Goal: Information Seeking & Learning: Find specific fact

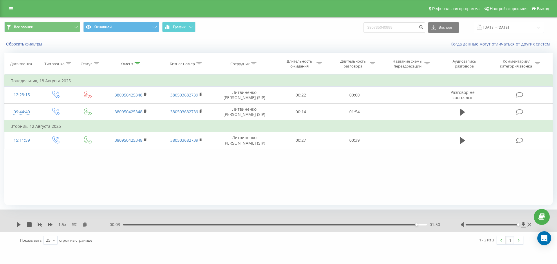
click at [130, 65] on div "Клиент" at bounding box center [126, 63] width 13 height 5
click at [137, 105] on input "380950425348" at bounding box center [130, 105] width 51 height 10
paste input "634915243"
click at [145, 118] on span "OK" at bounding box center [143, 116] width 16 height 9
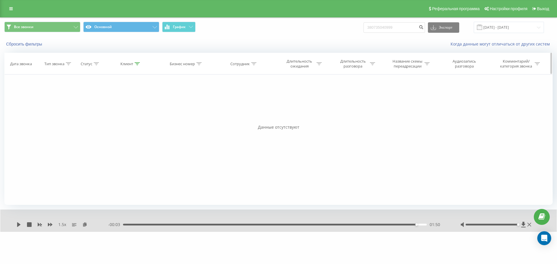
click at [129, 64] on div "Клиент" at bounding box center [126, 63] width 13 height 5
click at [130, 104] on input "380634915243" at bounding box center [130, 105] width 51 height 10
paste input "976171317"
drag, startPoint x: 145, startPoint y: 115, endPoint x: 150, endPoint y: 114, distance: 5.2
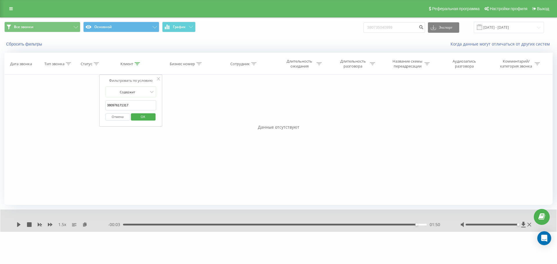
click at [145, 115] on span "OK" at bounding box center [143, 116] width 16 height 9
click at [123, 65] on div "Клиент" at bounding box center [126, 63] width 13 height 5
click at [141, 106] on input "380976171317" at bounding box center [130, 105] width 51 height 10
paste input "674338125"
click at [147, 118] on span "OK" at bounding box center [143, 116] width 16 height 9
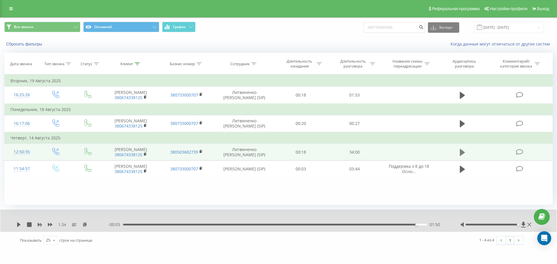
click at [462, 154] on icon at bounding box center [461, 152] width 5 height 7
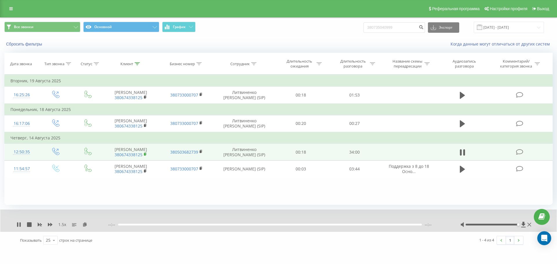
click at [146, 153] on icon at bounding box center [145, 153] width 2 height 3
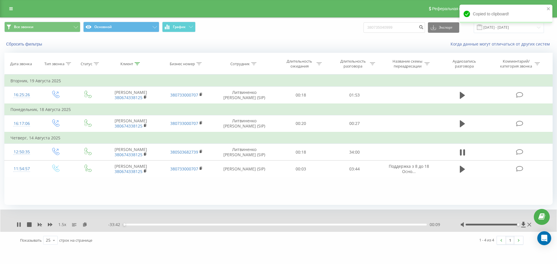
click at [88, 223] on div "1.5 x" at bounding box center [63, 225] width 92 height 6
click at [85, 224] on icon at bounding box center [84, 224] width 5 height 4
click at [130, 224] on div "00:38" at bounding box center [274, 225] width 303 height 2
click at [131, 224] on div "00:46" at bounding box center [274, 225] width 303 height 2
click at [133, 224] on div "01:11" at bounding box center [274, 225] width 303 height 2
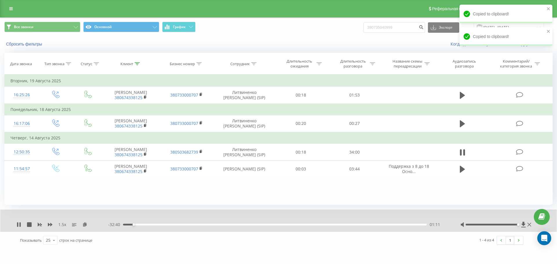
click at [136, 224] on div "01:11" at bounding box center [274, 225] width 303 height 2
click at [139, 225] on div "01:31" at bounding box center [274, 225] width 303 height 2
click at [142, 225] on div "01:48" at bounding box center [274, 225] width 303 height 2
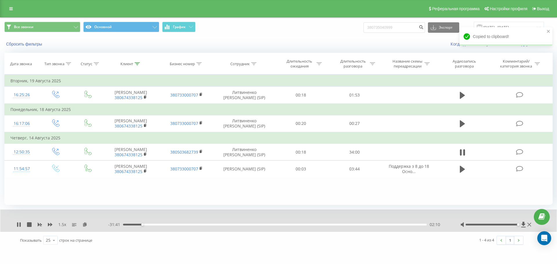
click at [146, 224] on div "02:10" at bounding box center [274, 225] width 303 height 2
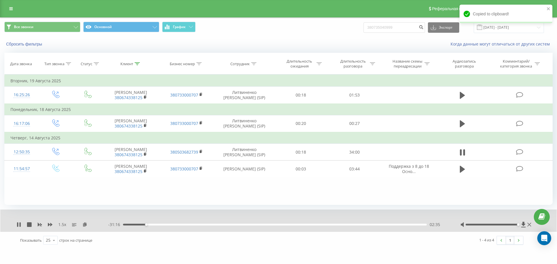
click at [149, 224] on div "02:35" at bounding box center [274, 225] width 303 height 2
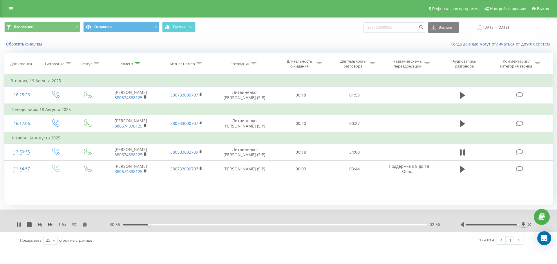
click at [152, 225] on div "02:56" at bounding box center [274, 225] width 303 height 2
click at [155, 225] on div "03:17" at bounding box center [274, 225] width 303 height 2
click at [165, 224] on div "04:33" at bounding box center [274, 225] width 303 height 2
click at [168, 224] on div "04:45" at bounding box center [274, 225] width 303 height 2
click at [203, 225] on div "09:23" at bounding box center [274, 225] width 303 height 2
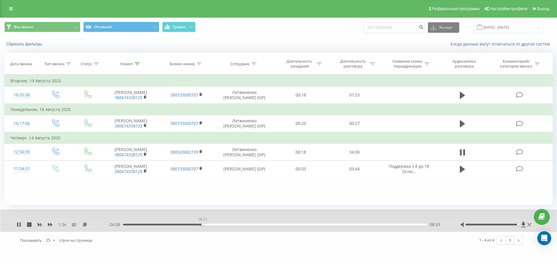
click at [202, 224] on div "08:53" at bounding box center [274, 225] width 303 height 2
click at [201, 224] on div "09:03" at bounding box center [274, 225] width 303 height 2
click at [207, 224] on div "08:59" at bounding box center [274, 225] width 303 height 2
click at [211, 225] on div "09:49" at bounding box center [274, 225] width 303 height 2
click at [214, 225] on div "09:50" at bounding box center [274, 225] width 303 height 2
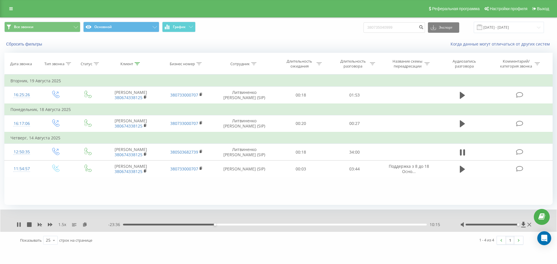
click at [217, 224] on div "10:15" at bounding box center [274, 225] width 303 height 2
click at [213, 225] on div "10:06" at bounding box center [274, 225] width 303 height 2
click at [232, 225] on div "12:13" at bounding box center [232, 224] width 2 height 2
click at [234, 225] on div "12:13" at bounding box center [274, 225] width 303 height 2
click at [236, 225] on div "12:24" at bounding box center [274, 225] width 303 height 2
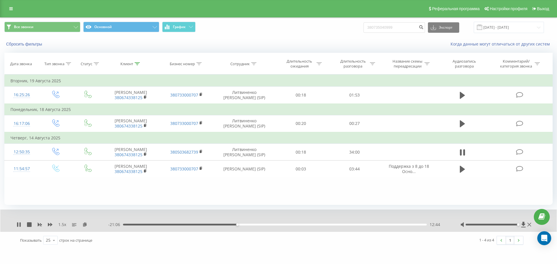
click at [235, 224] on div "12:44" at bounding box center [274, 225] width 303 height 2
click at [462, 151] on icon at bounding box center [461, 152] width 5 height 8
click at [20, 226] on icon at bounding box center [19, 224] width 5 height 5
click at [255, 225] on div "14:38" at bounding box center [254, 224] width 2 height 2
click at [256, 225] on div "14:54" at bounding box center [274, 225] width 303 height 2
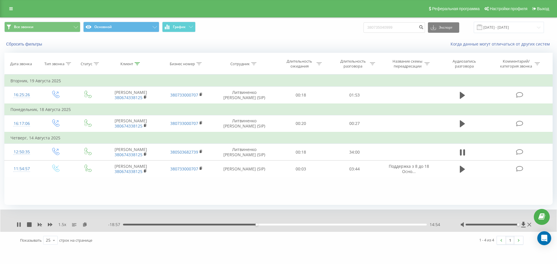
click at [259, 225] on div "14:54" at bounding box center [274, 225] width 303 height 2
click at [260, 225] on div "15:11" at bounding box center [259, 224] width 2 height 2
click at [262, 225] on div "15:34" at bounding box center [274, 225] width 303 height 2
click at [265, 225] on div "15:56" at bounding box center [274, 225] width 303 height 2
click at [267, 225] on div "15:56" at bounding box center [274, 225] width 303 height 2
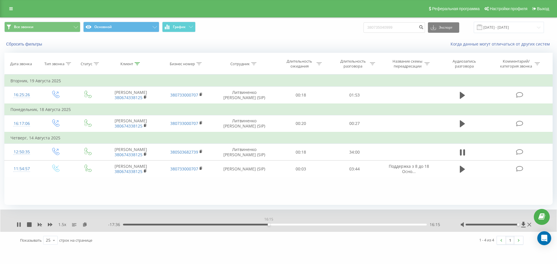
click at [268, 225] on div "16:15" at bounding box center [274, 225] width 303 height 2
click at [270, 225] on div "16:16" at bounding box center [269, 224] width 2 height 2
click at [271, 225] on div "16:24" at bounding box center [274, 225] width 303 height 2
click at [273, 225] on div "16:44" at bounding box center [274, 225] width 303 height 2
click at [274, 225] on div "16:44" at bounding box center [274, 225] width 303 height 2
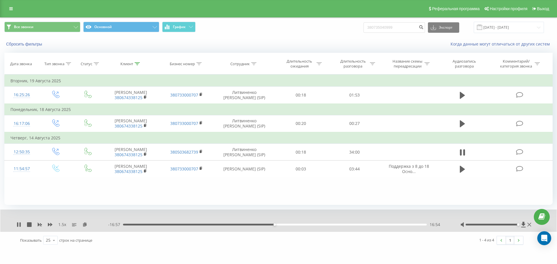
click at [275, 225] on div "16:54" at bounding box center [274, 224] width 2 height 2
click at [276, 225] on div "17:03" at bounding box center [275, 224] width 2 height 2
click at [277, 225] on div "17:08" at bounding box center [276, 224] width 2 height 2
click at [278, 225] on div "17:14" at bounding box center [277, 224] width 2 height 2
click at [278, 225] on div "17:19" at bounding box center [278, 224] width 2 height 2
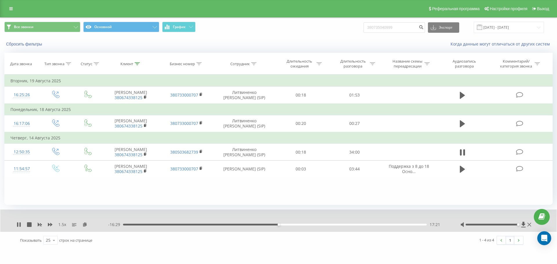
click at [280, 225] on div "17:21" at bounding box center [274, 225] width 303 height 2
click at [281, 225] on div "17:31" at bounding box center [280, 224] width 2 height 2
click at [282, 225] on div "17:37" at bounding box center [274, 225] width 303 height 2
click at [283, 225] on div "17:47" at bounding box center [274, 225] width 303 height 2
click at [284, 225] on div "17:54" at bounding box center [283, 224] width 2 height 2
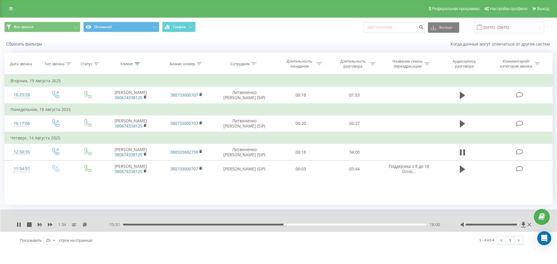
click at [285, 225] on div "18:00" at bounding box center [284, 224] width 2 height 2
click at [286, 225] on div "18:08" at bounding box center [285, 224] width 2 height 2
click at [288, 225] on div "18:23" at bounding box center [274, 225] width 303 height 2
click at [289, 225] on div "18:27" at bounding box center [274, 225] width 303 height 2
click at [290, 225] on div "18:36" at bounding box center [289, 224] width 2 height 2
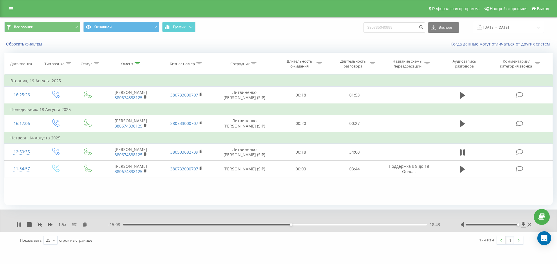
click at [291, 225] on div "18:43" at bounding box center [291, 224] width 2 height 2
click at [292, 225] on div "18:48" at bounding box center [291, 224] width 2 height 2
click at [294, 225] on div "18:57" at bounding box center [293, 224] width 2 height 2
click at [291, 225] on div "18:44" at bounding box center [274, 225] width 303 height 2
click at [309, 223] on div "- 13:17 20:34 20:34" at bounding box center [276, 225] width 337 height 6
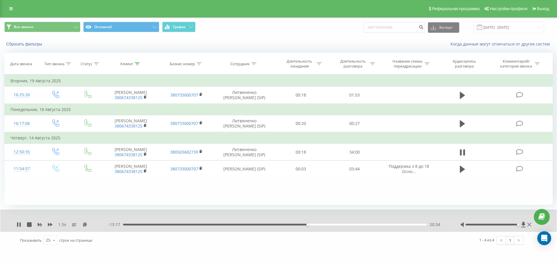
click at [309, 224] on div "20:34" at bounding box center [274, 225] width 303 height 2
click at [309, 224] on div "20:49" at bounding box center [274, 225] width 303 height 2
click at [310, 224] on div "00:00" at bounding box center [274, 225] width 303 height 2
click at [312, 226] on div "21:09" at bounding box center [312, 224] width 2 height 2
click at [314, 226] on div "- 12:45 21:06 21:06" at bounding box center [276, 225] width 337 height 6
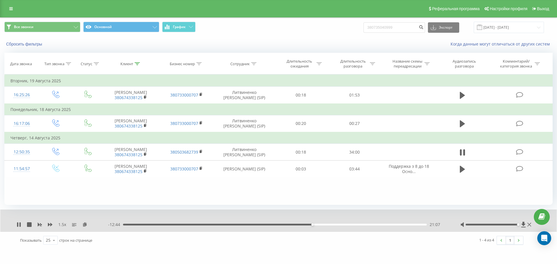
click at [312, 224] on div "21:07" at bounding box center [312, 224] width 2 height 2
click at [314, 225] on div "21:10" at bounding box center [313, 224] width 2 height 2
click at [315, 225] on div "21:18" at bounding box center [314, 224] width 2 height 2
click at [316, 225] on div "21:26" at bounding box center [274, 225] width 303 height 2
click at [317, 225] on div "21:34" at bounding box center [316, 224] width 2 height 2
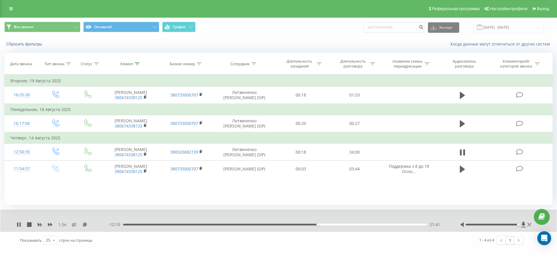
click at [319, 226] on div "21:41" at bounding box center [274, 225] width 303 height 2
click at [320, 226] on div "21:51" at bounding box center [274, 225] width 303 height 2
click at [321, 226] on div "- 11:52 21:59 21:59" at bounding box center [276, 225] width 337 height 6
click at [322, 226] on div "- 11:52 21:59 21:59" at bounding box center [276, 225] width 337 height 6
click at [321, 225] on div "22:00" at bounding box center [274, 225] width 303 height 2
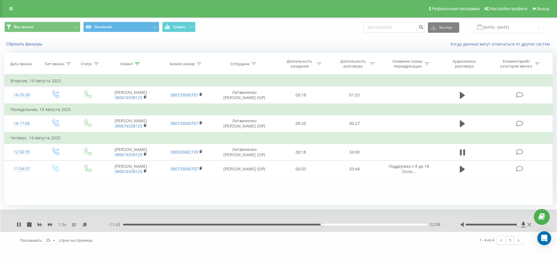
click at [323, 225] on div "22:08" at bounding box center [321, 224] width 2 height 2
click at [324, 225] on div "22:18" at bounding box center [274, 225] width 303 height 2
click at [325, 225] on div "22:33" at bounding box center [325, 224] width 2 height 2
click at [327, 225] on div "22:38" at bounding box center [274, 225] width 303 height 2
click at [329, 225] on div "23:01" at bounding box center [274, 225] width 303 height 2
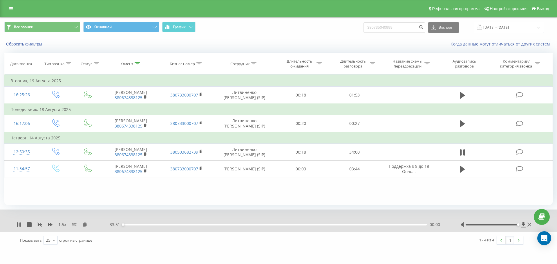
click at [331, 225] on div "00:00" at bounding box center [274, 225] width 303 height 2
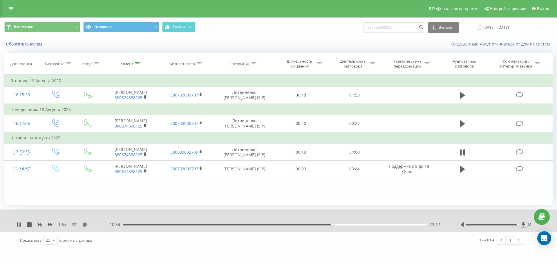
click at [334, 225] on div "23:17" at bounding box center [274, 225] width 303 height 2
click at [336, 225] on div "23:33" at bounding box center [274, 225] width 303 height 2
click at [334, 225] on div "23:49" at bounding box center [274, 225] width 303 height 2
click at [332, 224] on div "23:47" at bounding box center [274, 225] width 303 height 2
click at [345, 225] on div "24:45" at bounding box center [274, 225] width 303 height 2
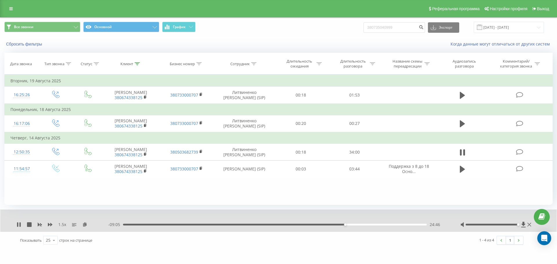
click at [346, 225] on div "24:46" at bounding box center [345, 224] width 2 height 2
click at [348, 225] on div "24:53" at bounding box center [274, 225] width 303 height 2
click at [350, 224] on div "25:05" at bounding box center [274, 225] width 303 height 2
click at [352, 225] on div "25:22" at bounding box center [274, 225] width 303 height 2
click at [355, 225] on div "25:34" at bounding box center [274, 225] width 303 height 2
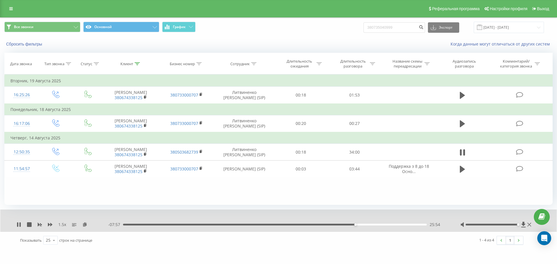
click at [353, 224] on div "25:54" at bounding box center [274, 225] width 303 height 2
click at [354, 224] on div "25:49" at bounding box center [354, 224] width 2 height 2
click at [356, 224] on div "25:50" at bounding box center [274, 225] width 303 height 2
click at [359, 224] on div "26:18" at bounding box center [274, 225] width 303 height 2
click at [360, 224] on div "26:19" at bounding box center [274, 225] width 303 height 2
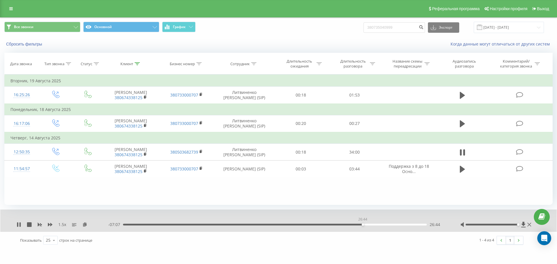
click at [362, 225] on div "26:44" at bounding box center [274, 225] width 303 height 2
click at [362, 225] on div "26:44" at bounding box center [362, 224] width 2 height 2
click at [373, 225] on div "27:47" at bounding box center [372, 224] width 2 height 2
click at [374, 225] on div "27:55" at bounding box center [373, 224] width 2 height 2
click at [375, 226] on div "28:00" at bounding box center [274, 225] width 303 height 2
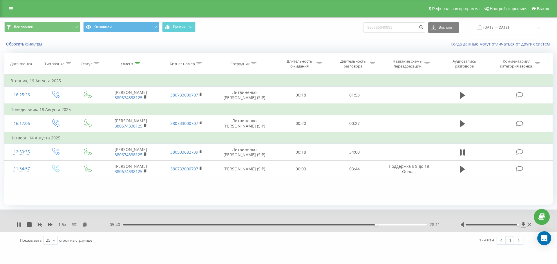
click at [376, 226] on div "28:11" at bounding box center [375, 224] width 2 height 2
click at [378, 225] on div "28:15" at bounding box center [274, 225] width 303 height 2
click at [380, 225] on div "28:27" at bounding box center [274, 225] width 303 height 2
click at [382, 225] on div "28:42" at bounding box center [274, 225] width 303 height 2
click at [385, 225] on div "28:56" at bounding box center [274, 225] width 303 height 2
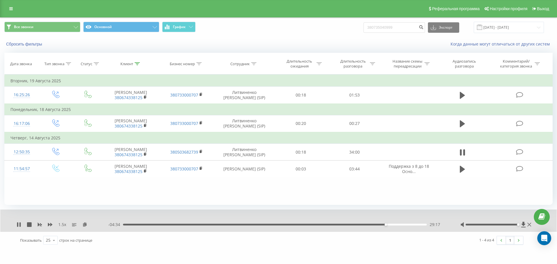
click at [388, 225] on div "29:17" at bounding box center [274, 225] width 303 height 2
click at [390, 225] on div "29:35" at bounding box center [274, 225] width 303 height 2
click at [391, 225] on div "29:51" at bounding box center [274, 225] width 303 height 2
click at [393, 225] on div "30:00" at bounding box center [392, 224] width 2 height 2
click at [394, 225] on div "30:07" at bounding box center [274, 225] width 303 height 2
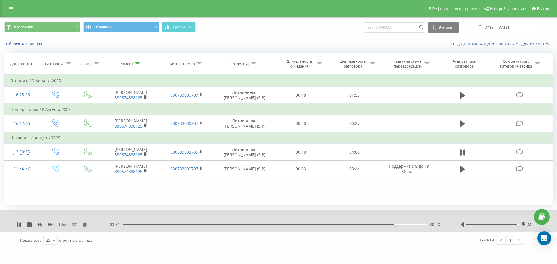
click at [396, 225] on div "30:20" at bounding box center [274, 225] width 303 height 2
click at [398, 225] on div "30:29" at bounding box center [274, 225] width 303 height 2
click at [399, 225] on div "30:41" at bounding box center [398, 224] width 2 height 2
click at [400, 225] on div "30:48" at bounding box center [399, 224] width 2 height 2
click at [401, 225] on div "30:56" at bounding box center [400, 224] width 2 height 2
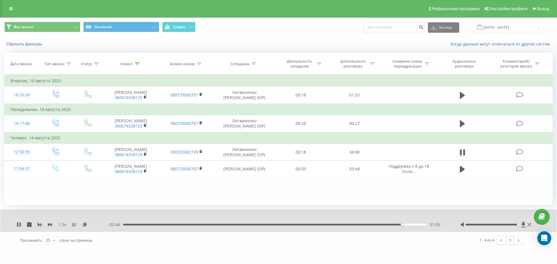
click at [402, 225] on div "31:05" at bounding box center [401, 224] width 2 height 2
click at [403, 225] on div "31:12" at bounding box center [402, 224] width 2 height 2
click at [404, 225] on div "31:18" at bounding box center [274, 225] width 303 height 2
click at [407, 225] on div "31:25" at bounding box center [274, 225] width 303 height 2
click at [408, 225] on div "31:52" at bounding box center [274, 225] width 303 height 2
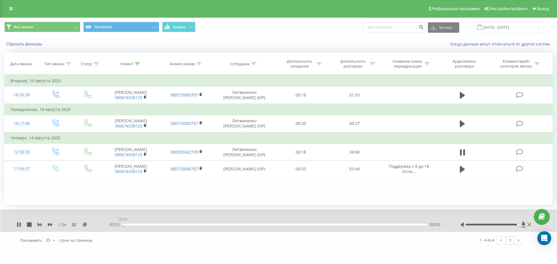
click at [409, 225] on div "00:00" at bounding box center [274, 225] width 303 height 2
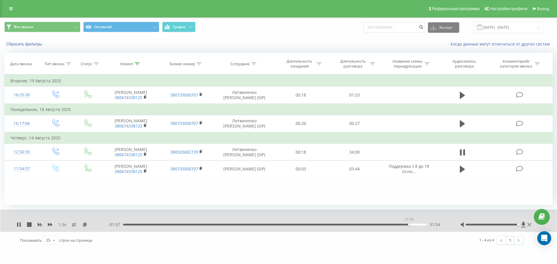
click at [409, 225] on div "31:54" at bounding box center [409, 224] width 2 height 2
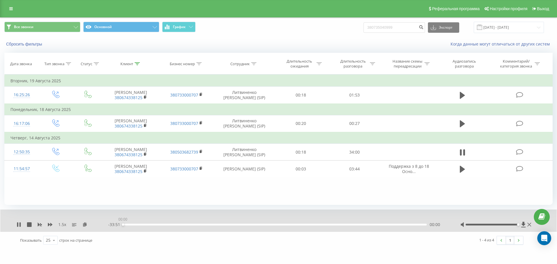
click at [414, 225] on div "00:00" at bounding box center [274, 225] width 303 height 2
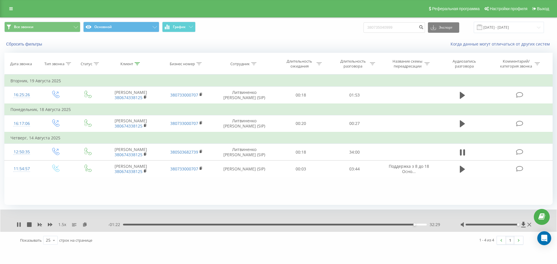
click at [415, 225] on div "32:29" at bounding box center [414, 224] width 2 height 2
click at [416, 225] on div "32:42" at bounding box center [274, 225] width 303 height 2
click at [417, 225] on div "32:50" at bounding box center [417, 224] width 2 height 2
click at [422, 225] on div "33:48" at bounding box center [274, 225] width 303 height 2
click at [420, 225] on div "33:25" at bounding box center [274, 225] width 303 height 2
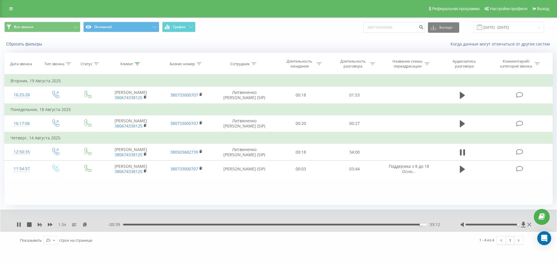
click at [419, 225] on div "33:12" at bounding box center [274, 225] width 303 height 2
click at [417, 225] on div "32:46" at bounding box center [274, 225] width 303 height 2
click at [417, 225] on div "32:44" at bounding box center [274, 225] width 303 height 2
click at [21, 226] on icon at bounding box center [19, 224] width 1 height 5
click at [136, 64] on icon at bounding box center [136, 63] width 5 height 3
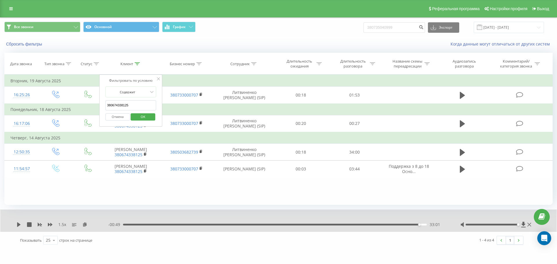
click at [141, 107] on input "380674338125" at bounding box center [130, 105] width 51 height 10
paste input "3215371"
click at [145, 117] on span "OK" at bounding box center [143, 116] width 16 height 9
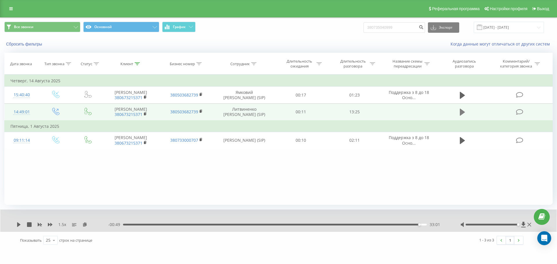
click at [461, 116] on icon at bounding box center [461, 112] width 5 height 7
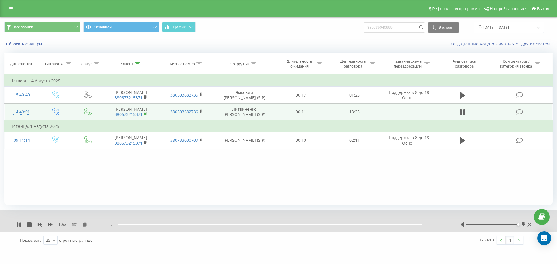
click at [145, 115] on rect at bounding box center [145, 114] width 2 height 3
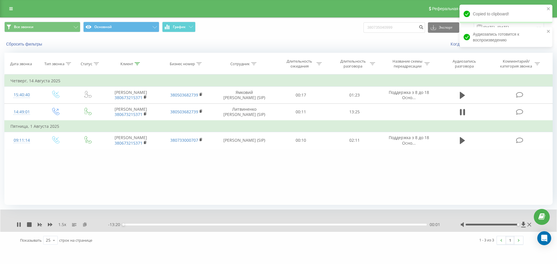
click at [85, 224] on icon at bounding box center [84, 224] width 5 height 4
click at [134, 65] on div "Клиент" at bounding box center [129, 63] width 19 height 5
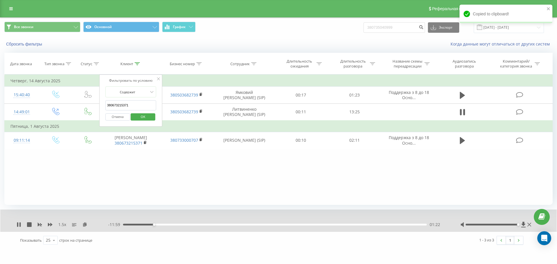
click at [141, 103] on input "380673215371" at bounding box center [130, 105] width 51 height 10
paste input "963040152"
click at [146, 119] on span "OK" at bounding box center [143, 116] width 16 height 9
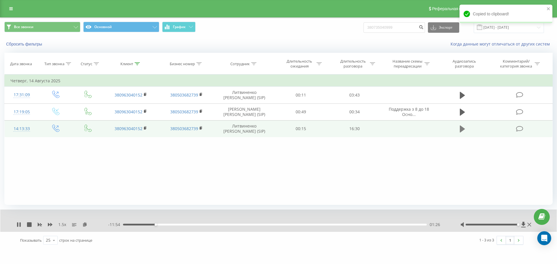
click at [462, 131] on icon at bounding box center [461, 129] width 5 height 8
click at [86, 225] on icon at bounding box center [84, 224] width 5 height 4
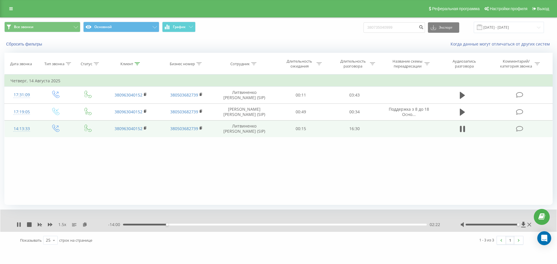
click at [169, 224] on div "02:22" at bounding box center [274, 225] width 303 height 2
click at [172, 225] on div "02:29" at bounding box center [274, 225] width 303 height 2
click at [175, 225] on div "02:39" at bounding box center [274, 225] width 303 height 2
click at [177, 225] on div "02:49" at bounding box center [274, 225] width 303 height 2
click at [181, 225] on div "02:59" at bounding box center [274, 225] width 303 height 2
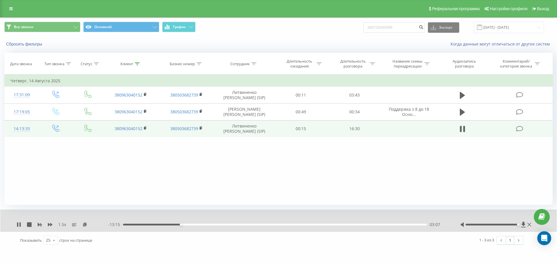
click at [182, 225] on div "03:07" at bounding box center [274, 225] width 303 height 2
click at [185, 224] on div "03:14" at bounding box center [274, 225] width 303 height 2
click at [194, 224] on div "03:41" at bounding box center [274, 225] width 303 height 2
click at [197, 225] on div "03:50" at bounding box center [274, 225] width 303 height 2
click at [212, 224] on div "04:47" at bounding box center [274, 225] width 303 height 2
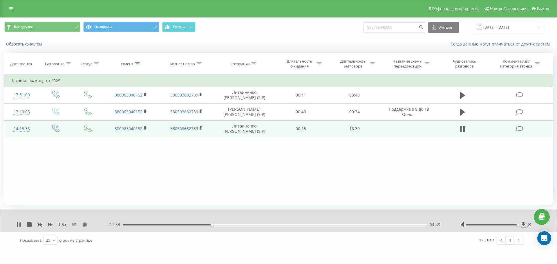
click at [215, 226] on div "- 11:34 04:48 04:48" at bounding box center [276, 225] width 337 height 6
click at [216, 225] on div "04:48" at bounding box center [274, 225] width 303 height 2
click at [347, 168] on div "Фильтровать по условию Равно Введите значение Отмена OK Фильтровать по условию …" at bounding box center [278, 139] width 548 height 130
click at [225, 225] on div "05:29" at bounding box center [224, 224] width 2 height 2
click at [226, 225] on div "05:33" at bounding box center [226, 224] width 2 height 2
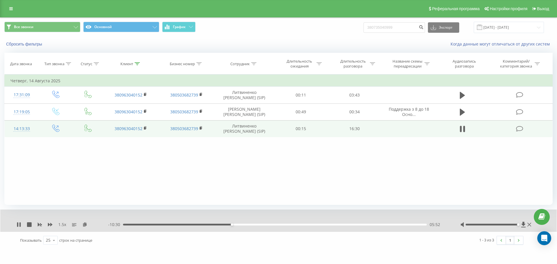
click at [233, 225] on div "05:52" at bounding box center [274, 225] width 303 height 2
click at [235, 225] on div "06:00" at bounding box center [274, 225] width 303 height 2
click at [238, 225] on div "06:05" at bounding box center [274, 225] width 303 height 2
click at [237, 225] on div "06:10" at bounding box center [237, 224] width 2 height 2
click at [251, 225] on div "06:50" at bounding box center [274, 225] width 303 height 2
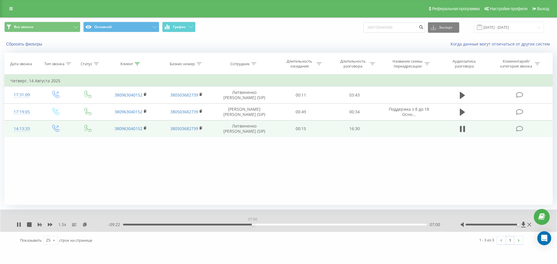
click at [252, 225] on div "07:00" at bounding box center [253, 224] width 2 height 2
click at [254, 225] on div "07:01" at bounding box center [253, 224] width 2 height 2
click at [255, 225] on div "07:08" at bounding box center [274, 225] width 303 height 2
click at [257, 225] on div "07:09" at bounding box center [274, 225] width 303 height 2
click at [260, 224] on div "07:23" at bounding box center [274, 225] width 303 height 2
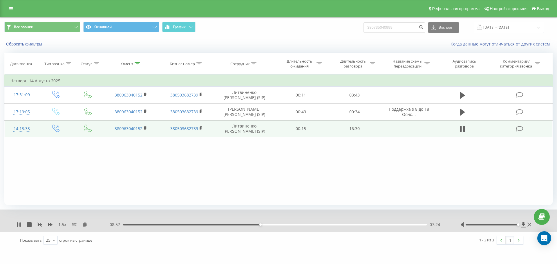
click at [262, 224] on div "07:24" at bounding box center [274, 225] width 303 height 2
click at [264, 225] on div "07:33" at bounding box center [274, 225] width 303 height 2
click at [266, 225] on div "07:38" at bounding box center [274, 225] width 303 height 2
click at [278, 225] on div "08:20" at bounding box center [278, 224] width 2 height 2
click at [280, 226] on div "08:26" at bounding box center [274, 225] width 303 height 2
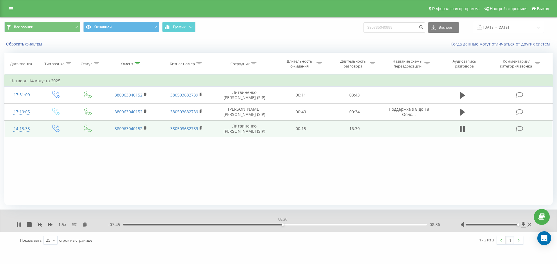
click at [282, 225] on div "08:36" at bounding box center [274, 225] width 303 height 2
click at [289, 226] on div "08:57" at bounding box center [274, 225] width 303 height 2
click at [297, 224] on div "09:23" at bounding box center [297, 224] width 2 height 2
click at [299, 224] on div "09:24" at bounding box center [274, 225] width 303 height 2
click at [300, 224] on div "09:29" at bounding box center [299, 224] width 2 height 2
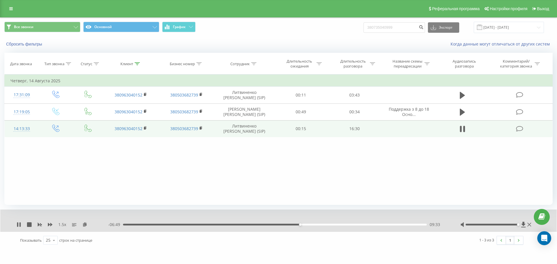
click at [301, 224] on div "09:33" at bounding box center [274, 225] width 303 height 2
click at [303, 225] on div "09:44" at bounding box center [274, 225] width 303 height 2
click at [305, 225] on div "09:51" at bounding box center [274, 225] width 303 height 2
click at [308, 225] on div "00:00" at bounding box center [274, 225] width 303 height 2
click at [310, 226] on div "09:59" at bounding box center [274, 225] width 303 height 2
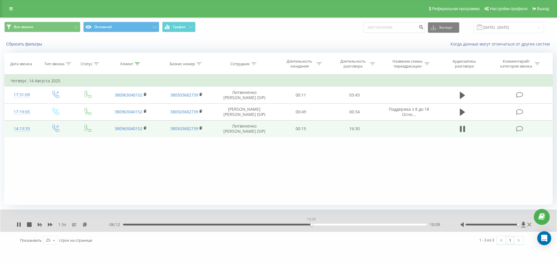
click at [311, 225] on div "10:09" at bounding box center [311, 224] width 2 height 2
click at [312, 225] on div "10:10" at bounding box center [311, 224] width 2 height 2
click at [312, 225] on div "10:11" at bounding box center [312, 224] width 2 height 2
click at [313, 225] on div "10:11" at bounding box center [312, 224] width 2 height 2
click at [314, 225] on div "10:16" at bounding box center [313, 224] width 2 height 2
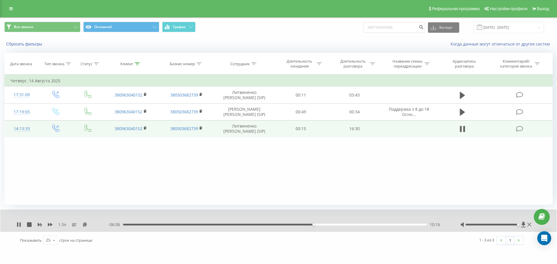
click at [314, 225] on div "10:16" at bounding box center [313, 224] width 2 height 2
click at [316, 225] on div "10:21" at bounding box center [274, 225] width 303 height 2
click at [317, 225] on div "10:21" at bounding box center [274, 225] width 303 height 2
click at [317, 225] on div "10:28" at bounding box center [317, 224] width 2 height 2
click at [319, 225] on div "10:31" at bounding box center [318, 224] width 2 height 2
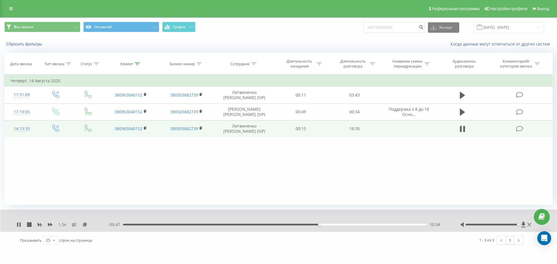
click at [320, 225] on div "10:34" at bounding box center [319, 224] width 2 height 2
click at [321, 225] on div "10:39" at bounding box center [320, 224] width 2 height 2
click at [322, 225] on div "10:42" at bounding box center [321, 224] width 2 height 2
click at [324, 224] on div "10:45" at bounding box center [274, 225] width 303 height 2
click at [326, 224] on div "10:51" at bounding box center [274, 225] width 303 height 2
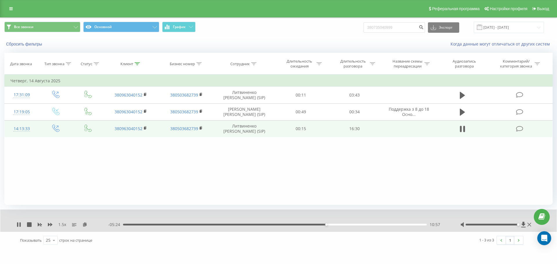
click at [327, 224] on div "10:57" at bounding box center [274, 225] width 303 height 2
click at [329, 224] on div "11:02" at bounding box center [274, 225] width 303 height 2
click at [332, 224] on div "11:09" at bounding box center [274, 225] width 303 height 2
click at [341, 225] on div "11:42" at bounding box center [274, 225] width 303 height 2
click at [343, 225] on div "11:51" at bounding box center [342, 224] width 2 height 2
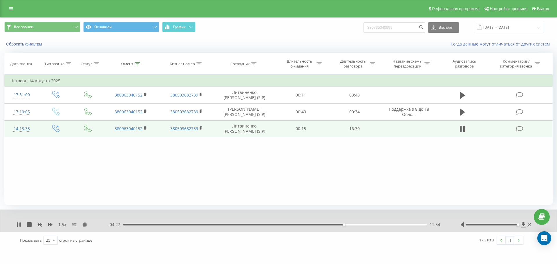
click at [344, 225] on div "11:54" at bounding box center [344, 224] width 2 height 2
click at [346, 226] on div "11:59" at bounding box center [274, 225] width 303 height 2
click at [349, 225] on div "12:07" at bounding box center [348, 224] width 2 height 2
click at [354, 226] on div "12:28" at bounding box center [274, 225] width 303 height 2
click at [357, 225] on div "12:34" at bounding box center [274, 225] width 303 height 2
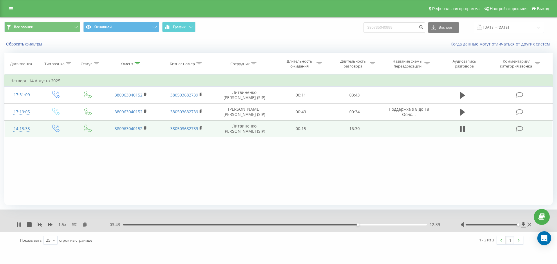
click at [359, 225] on div "12:39" at bounding box center [274, 225] width 303 height 2
click at [360, 225] on div "12:44" at bounding box center [359, 224] width 2 height 2
click at [361, 225] on div "12:47" at bounding box center [274, 225] width 303 height 2
click at [363, 225] on div "12:53" at bounding box center [274, 225] width 303 height 2
click at [364, 225] on div "12:58" at bounding box center [363, 224] width 2 height 2
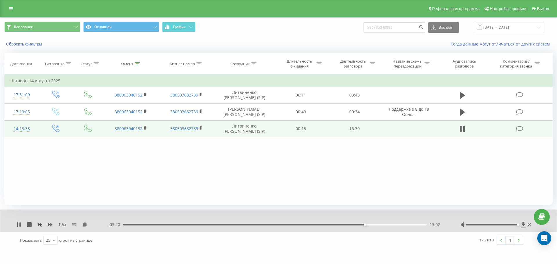
click at [366, 225] on div "13:02" at bounding box center [274, 225] width 303 height 2
click at [368, 224] on div "13:09" at bounding box center [274, 225] width 303 height 2
click at [366, 225] on div "13:16" at bounding box center [274, 225] width 303 height 2
click at [129, 66] on div "Клиент" at bounding box center [126, 63] width 13 height 5
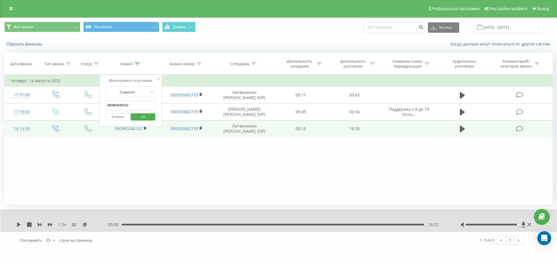
drag, startPoint x: 144, startPoint y: 104, endPoint x: 144, endPoint y: 109, distance: 5.5
click at [144, 104] on input "380963040152" at bounding box center [130, 105] width 51 height 10
paste input "674338125"
drag, startPoint x: 148, startPoint y: 119, endPoint x: 154, endPoint y: 116, distance: 6.8
click at [149, 119] on span "OK" at bounding box center [143, 116] width 16 height 9
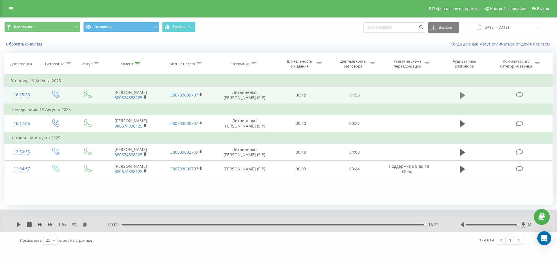
click at [461, 97] on icon at bounding box center [461, 95] width 5 height 7
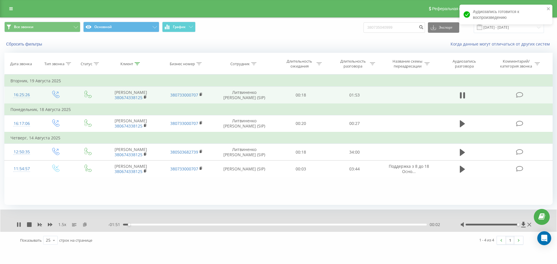
click at [87, 226] on icon at bounding box center [84, 224] width 5 height 4
click at [146, 97] on icon at bounding box center [145, 97] width 3 height 4
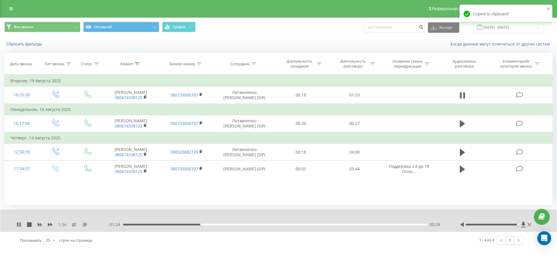
click at [85, 225] on icon at bounding box center [84, 224] width 5 height 4
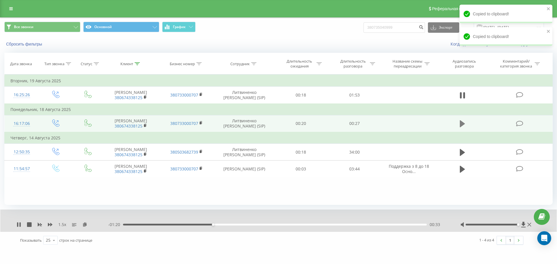
click at [462, 124] on icon at bounding box center [461, 123] width 5 height 7
click at [145, 225] on div "00:02" at bounding box center [274, 225] width 303 height 2
click at [173, 226] on div "- 00:24 00:02 00:02" at bounding box center [276, 225] width 337 height 6
drag, startPoint x: 181, startPoint y: 223, endPoint x: 199, endPoint y: 223, distance: 18.6
click at [181, 223] on div "- 00:24 00:03 00:03" at bounding box center [276, 225] width 337 height 6
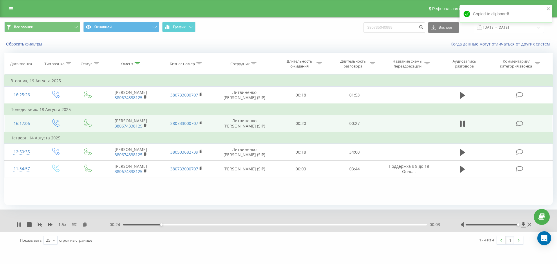
click at [202, 222] on div "- 00:24 00:03 00:03" at bounding box center [276, 225] width 337 height 6
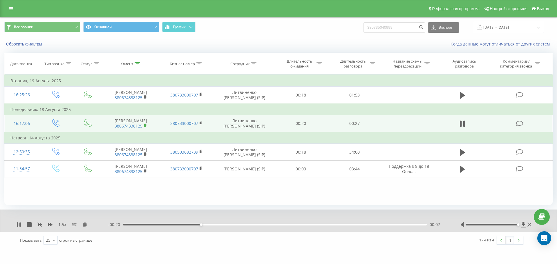
click at [145, 125] on rect at bounding box center [145, 125] width 2 height 3
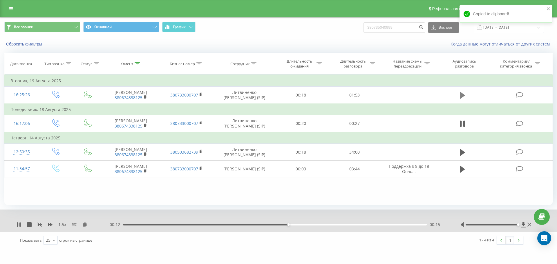
click at [461, 97] on icon at bounding box center [461, 95] width 5 height 7
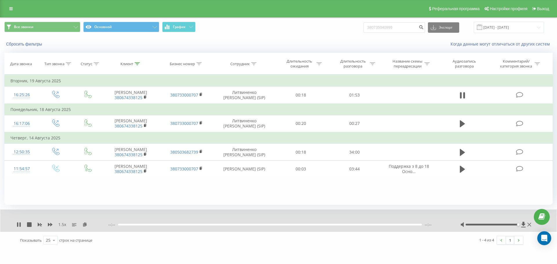
click at [198, 225] on div at bounding box center [269, 225] width 303 height 2
click at [209, 224] on div "00:00" at bounding box center [274, 225] width 303 height 2
click at [210, 224] on div "00:32" at bounding box center [274, 225] width 303 height 2
click at [137, 224] on div "00:05" at bounding box center [274, 225] width 303 height 2
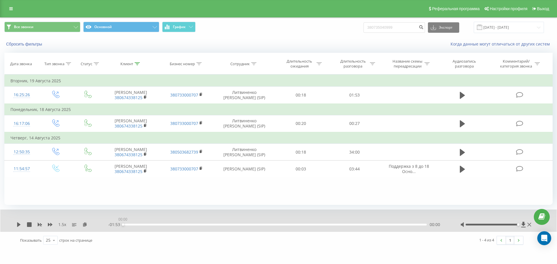
drag, startPoint x: 126, startPoint y: 224, endPoint x: 119, endPoint y: 223, distance: 7.3
click at [122, 223] on div "00:00" at bounding box center [123, 224] width 2 height 2
click at [18, 225] on icon at bounding box center [18, 224] width 3 height 5
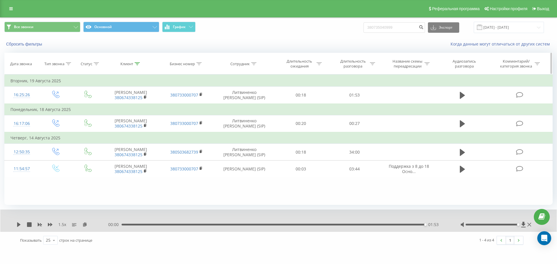
click at [130, 61] on div "Клиент" at bounding box center [126, 63] width 13 height 5
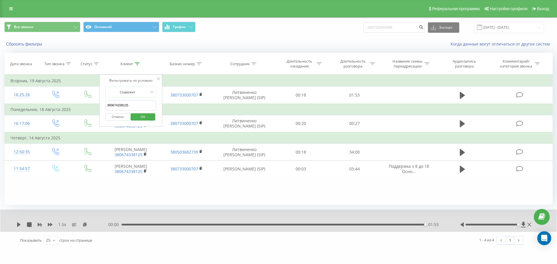
click at [141, 101] on input "380674338125" at bounding box center [130, 105] width 51 height 10
paste input "963040152"
click at [144, 116] on span "OK" at bounding box center [143, 116] width 16 height 9
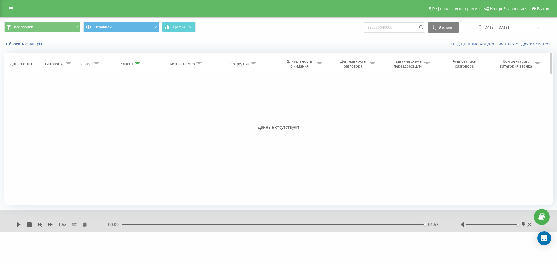
click at [128, 63] on div "Клиент" at bounding box center [126, 63] width 13 height 5
click at [137, 108] on input "380963040152" at bounding box center [130, 105] width 51 height 10
click at [144, 117] on span "OK" at bounding box center [143, 116] width 16 height 9
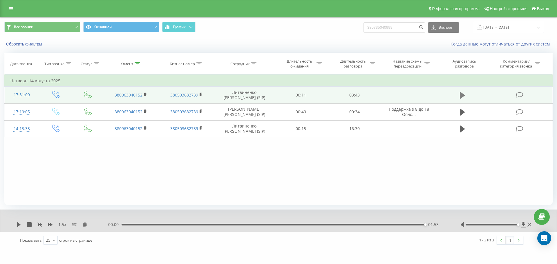
click at [463, 94] on icon at bounding box center [461, 95] width 5 height 7
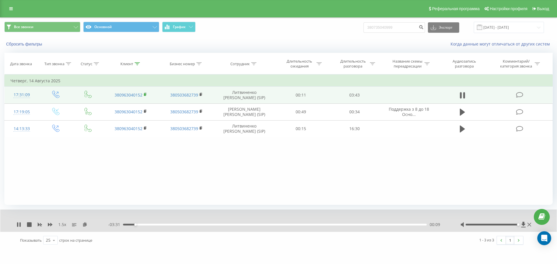
click at [145, 95] on rect at bounding box center [145, 94] width 2 height 3
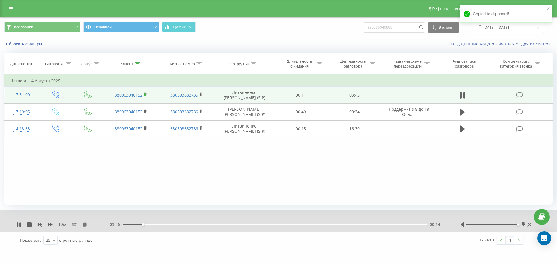
click at [144, 94] on rect at bounding box center [145, 94] width 2 height 3
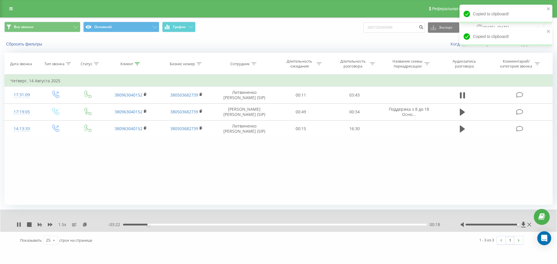
drag, startPoint x: 86, startPoint y: 225, endPoint x: 261, endPoint y: 193, distance: 178.2
click at [86, 225] on icon at bounding box center [84, 224] width 5 height 4
drag, startPoint x: 185, startPoint y: 224, endPoint x: 110, endPoint y: 225, distance: 75.1
click at [110, 225] on div "- 03:40 00:00 00:00" at bounding box center [276, 225] width 337 height 6
click at [259, 224] on div "01:39" at bounding box center [274, 225] width 303 height 2
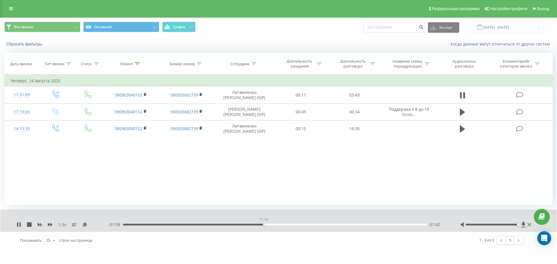
click at [264, 224] on div "01:42" at bounding box center [274, 225] width 303 height 2
click at [268, 225] on div "01:45" at bounding box center [274, 225] width 303 height 2
click at [272, 225] on div "01:48" at bounding box center [274, 225] width 303 height 2
click at [253, 224] on div "01:35" at bounding box center [274, 225] width 303 height 2
click at [235, 226] on div "- 02:05 01:35 01:35" at bounding box center [276, 225] width 337 height 6
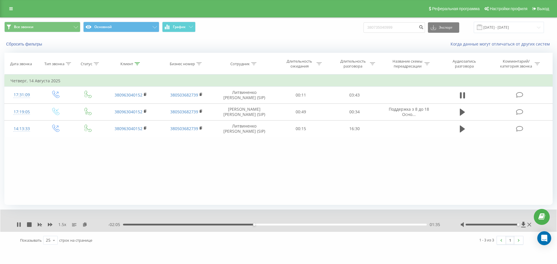
click at [234, 224] on div "01:35" at bounding box center [274, 225] width 303 height 2
click at [215, 224] on div "01:25" at bounding box center [274, 225] width 303 height 2
click at [203, 223] on div "- 02:31 01:09 01:09" at bounding box center [276, 225] width 337 height 6
click at [203, 225] on div "00:58" at bounding box center [274, 225] width 303 height 2
drag, startPoint x: 190, startPoint y: 224, endPoint x: 195, endPoint y: 224, distance: 4.6
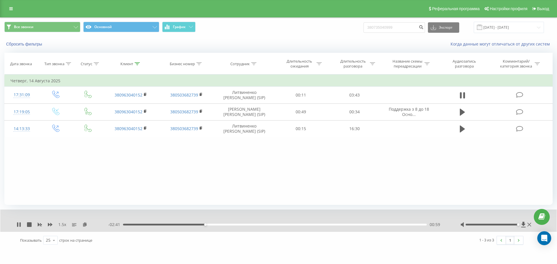
click at [190, 224] on div "00:59" at bounding box center [274, 225] width 303 height 2
click at [197, 224] on div "00:53" at bounding box center [274, 225] width 303 height 2
click at [286, 226] on div "01:58" at bounding box center [274, 225] width 303 height 2
click at [295, 225] on div "01:58" at bounding box center [274, 225] width 303 height 2
click at [303, 224] on div "02:05" at bounding box center [274, 225] width 303 height 2
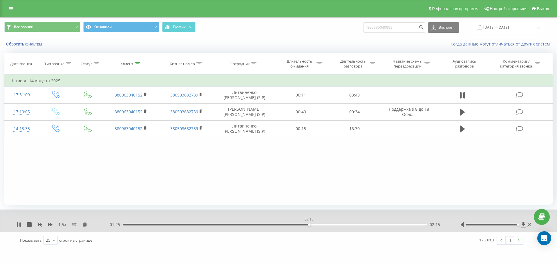
click at [309, 224] on div "02:15" at bounding box center [274, 225] width 303 height 2
click at [321, 224] on div "02:16" at bounding box center [274, 225] width 303 height 2
click at [331, 224] on div "02:24" at bounding box center [274, 225] width 303 height 2
click at [340, 224] on div "02:32" at bounding box center [274, 225] width 303 height 2
click at [348, 225] on div "02:44" at bounding box center [274, 225] width 303 height 2
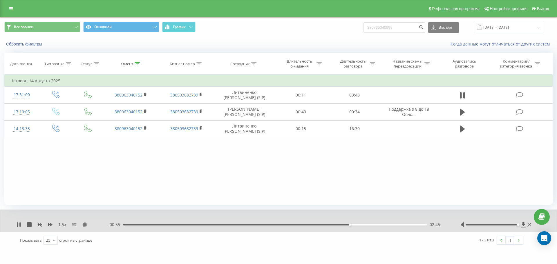
click at [356, 224] on div "02:45" at bounding box center [274, 225] width 303 height 2
click at [365, 224] on div "02:51" at bounding box center [274, 225] width 303 height 2
click at [372, 224] on div "02:56" at bounding box center [274, 225] width 303 height 2
click at [379, 224] on div "03:06" at bounding box center [274, 225] width 303 height 2
click at [388, 224] on div "03:06" at bounding box center [274, 225] width 303 height 2
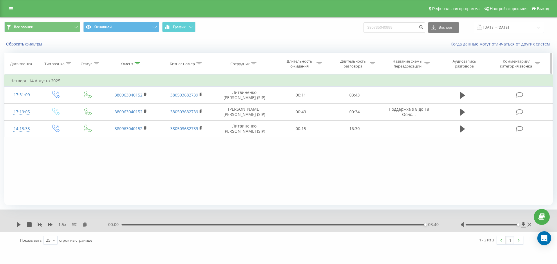
click at [131, 64] on div "Клиент" at bounding box center [126, 63] width 13 height 5
click at [141, 108] on input "380963040152" at bounding box center [130, 105] width 51 height 10
paste input "506567144"
click at [145, 118] on span "OK" at bounding box center [143, 116] width 16 height 9
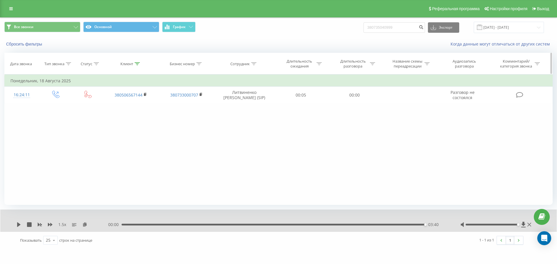
click at [134, 63] on div "Клиент" at bounding box center [129, 63] width 19 height 5
drag, startPoint x: 143, startPoint y: 105, endPoint x: 146, endPoint y: 117, distance: 12.1
click at [144, 106] on input "380506567144" at bounding box center [130, 105] width 51 height 10
click at [146, 117] on span "OK" at bounding box center [143, 116] width 16 height 9
click at [129, 63] on div "Клиент" at bounding box center [126, 63] width 13 height 5
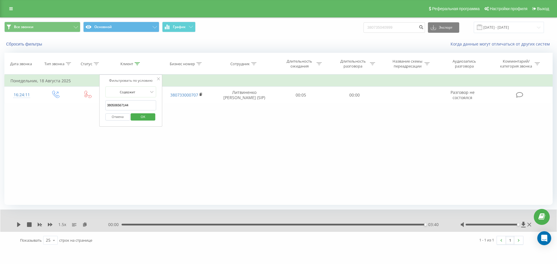
drag, startPoint x: 142, startPoint y: 104, endPoint x: 144, endPoint y: 106, distance: 3.5
click at [142, 104] on input "380506567144" at bounding box center [130, 105] width 51 height 10
paste input "974285897"
click at [146, 115] on span "OK" at bounding box center [143, 116] width 16 height 9
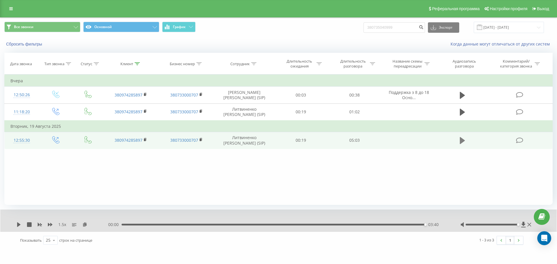
click at [461, 141] on icon at bounding box center [461, 140] width 5 height 7
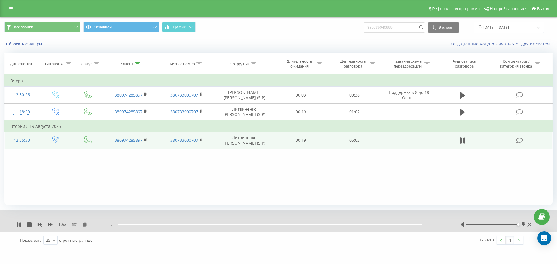
click at [82, 226] on div "1.5 x" at bounding box center [63, 225] width 92 height 6
click at [85, 226] on icon at bounding box center [84, 224] width 5 height 4
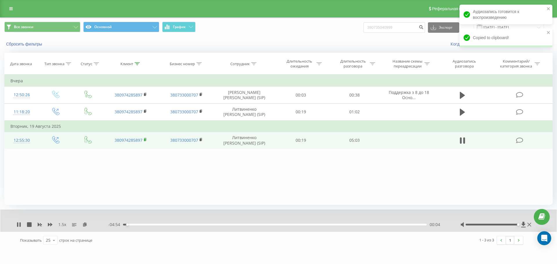
click at [145, 140] on rect at bounding box center [145, 140] width 2 height 3
click at [144, 141] on rect at bounding box center [145, 140] width 2 height 3
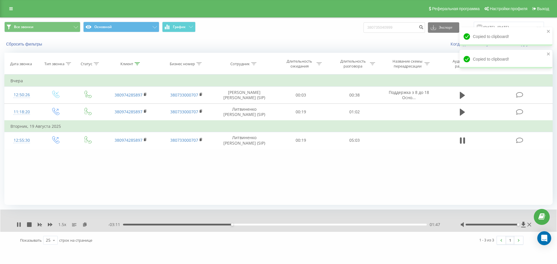
click at [235, 224] on div "01:47" at bounding box center [274, 225] width 303 height 2
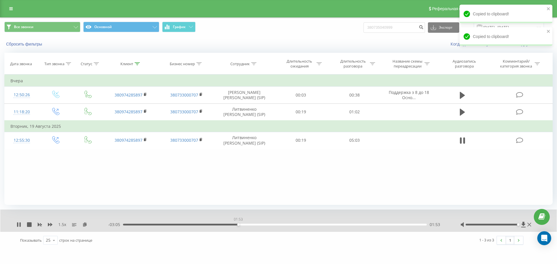
click at [238, 225] on div "01:53" at bounding box center [274, 225] width 303 height 2
click at [243, 225] on div "01:54" at bounding box center [274, 225] width 303 height 2
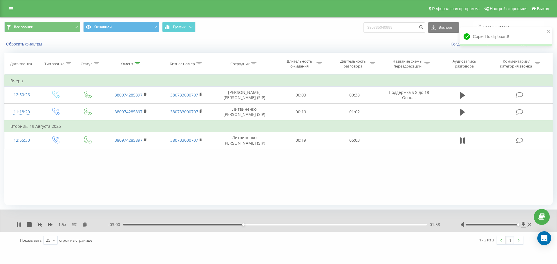
click at [248, 225] on div "01:58" at bounding box center [274, 225] width 303 height 2
click at [251, 225] on div "02:03" at bounding box center [274, 225] width 303 height 2
click at [273, 225] on div "02:25" at bounding box center [274, 225] width 303 height 2
click at [276, 225] on div "02:28" at bounding box center [274, 225] width 303 height 2
click at [279, 225] on div "02:32" at bounding box center [278, 224] width 2 height 2
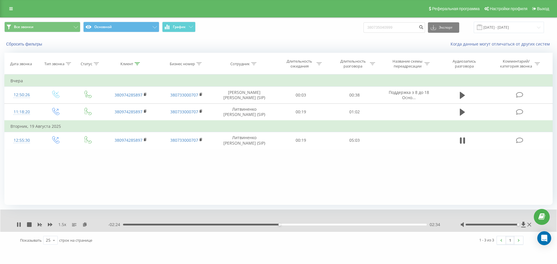
click at [281, 225] on div "02:34" at bounding box center [274, 225] width 303 height 2
click at [284, 225] on div "02:36" at bounding box center [274, 225] width 303 height 2
click at [281, 225] on div "02:39" at bounding box center [274, 225] width 303 height 2
click at [331, 225] on div "03:22" at bounding box center [274, 225] width 303 height 2
click at [334, 225] on div "03:28" at bounding box center [274, 225] width 303 height 2
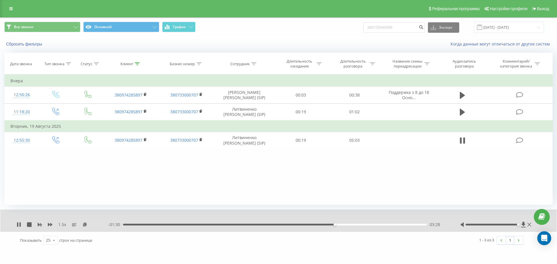
click at [338, 225] on div "03:28" at bounding box center [274, 225] width 303 height 2
click at [341, 225] on div "03:32" at bounding box center [274, 225] width 303 height 2
click at [345, 225] on div "03:36" at bounding box center [274, 225] width 303 height 2
click at [352, 225] on div "03:45" at bounding box center [274, 225] width 303 height 2
drag, startPoint x: 356, startPoint y: 225, endPoint x: 360, endPoint y: 225, distance: 3.8
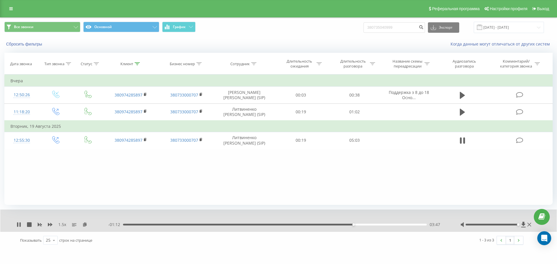
click at [357, 225] on div "03:47" at bounding box center [274, 225] width 303 height 2
click at [361, 225] on div "03:52" at bounding box center [274, 225] width 303 height 2
click at [364, 225] on div "03:57" at bounding box center [274, 225] width 303 height 2
click at [368, 225] on div "03:57" at bounding box center [274, 225] width 303 height 2
click at [372, 225] on div "04:02" at bounding box center [274, 225] width 303 height 2
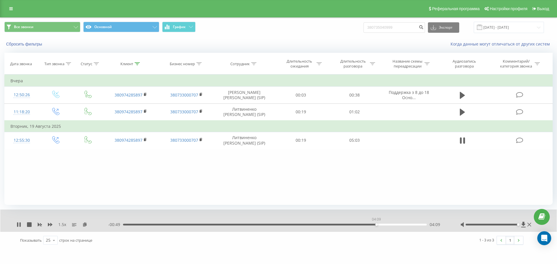
click at [376, 225] on div "04:09" at bounding box center [274, 225] width 303 height 2
click at [380, 225] on div "04:09" at bounding box center [274, 225] width 303 height 2
click at [384, 225] on div "04:17" at bounding box center [274, 225] width 303 height 2
click at [388, 224] on div "04:21" at bounding box center [274, 225] width 303 height 2
click at [390, 224] on div "04:21" at bounding box center [274, 225] width 303 height 2
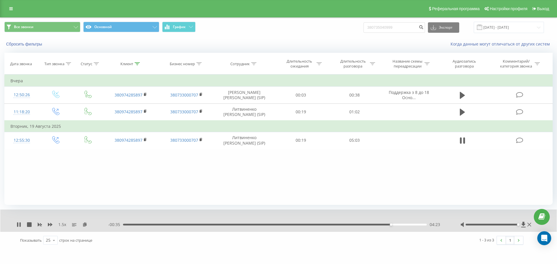
click at [392, 224] on div "04:23" at bounding box center [391, 224] width 2 height 2
drag, startPoint x: 396, startPoint y: 224, endPoint x: 401, endPoint y: 225, distance: 4.7
click at [397, 224] on div "04:27" at bounding box center [274, 225] width 303 height 2
click at [401, 225] on div "04:30" at bounding box center [274, 225] width 303 height 2
click at [406, 225] on div "04:34" at bounding box center [274, 225] width 303 height 2
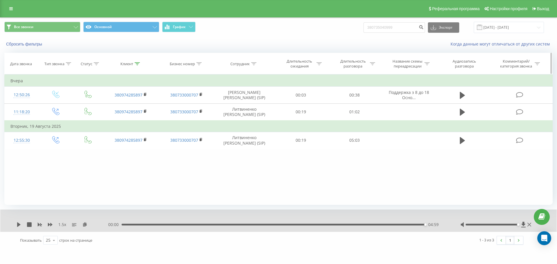
click at [135, 63] on icon at bounding box center [136, 63] width 5 height 3
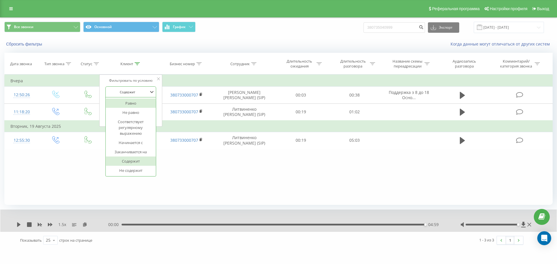
click at [138, 97] on div "Содержит" at bounding box center [130, 91] width 51 height 11
click at [139, 93] on div at bounding box center [127, 92] width 41 height 6
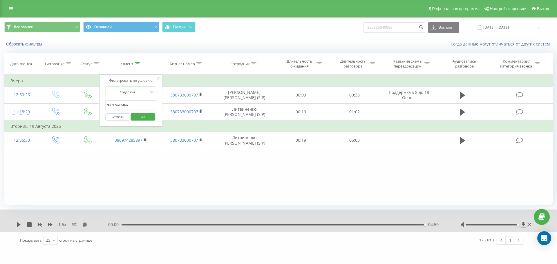
click at [143, 106] on input "380974285897" at bounding box center [130, 105] width 51 height 10
paste input "501094733"
type input "380501094733"
click at [146, 115] on span "OK" at bounding box center [143, 116] width 16 height 9
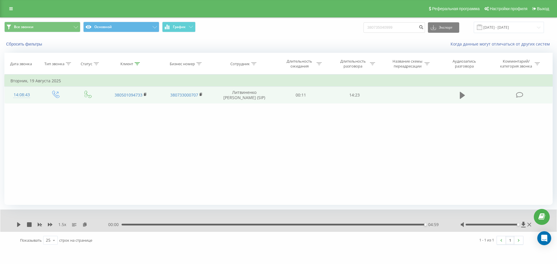
click at [464, 96] on icon at bounding box center [461, 95] width 5 height 8
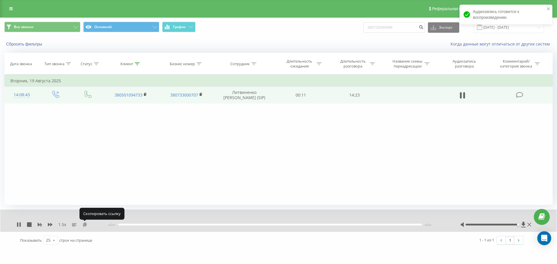
click at [85, 225] on icon at bounding box center [84, 224] width 5 height 4
click at [132, 225] on div "00:21" at bounding box center [274, 225] width 303 height 2
click at [135, 224] on div "00:26" at bounding box center [274, 225] width 303 height 2
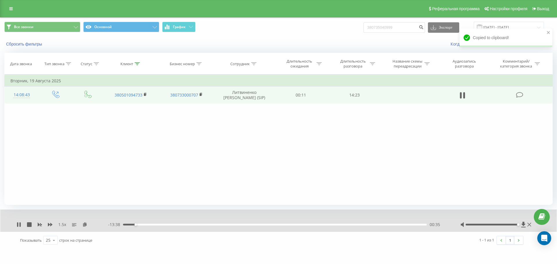
click at [137, 224] on div "00:35" at bounding box center [274, 225] width 303 height 2
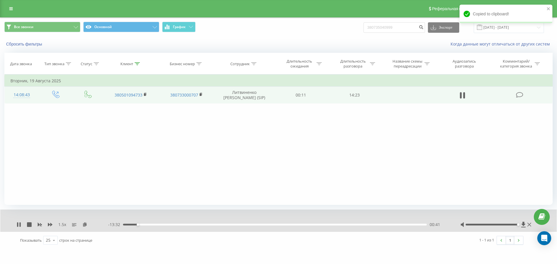
click at [141, 224] on div "00:41" at bounding box center [274, 225] width 303 height 2
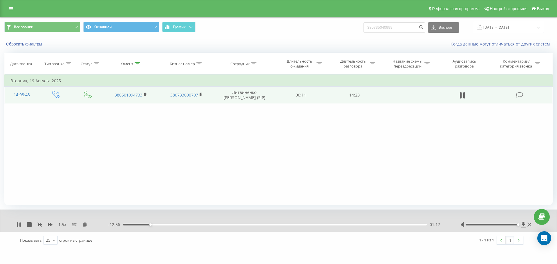
click at [153, 225] on div "01:17" at bounding box center [274, 225] width 303 height 2
click at [158, 225] on div "01:25" at bounding box center [274, 225] width 303 height 2
click at [163, 224] on div "01:41" at bounding box center [274, 225] width 303 height 2
click at [171, 226] on div "- 12:04 02:09 02:09" at bounding box center [276, 225] width 337 height 6
click at [172, 224] on div "02:09" at bounding box center [274, 225] width 303 height 2
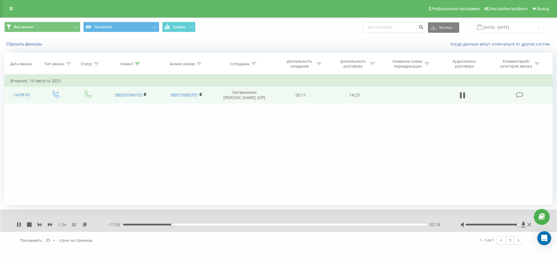
click at [174, 225] on div "02:18" at bounding box center [274, 225] width 303 height 2
click at [177, 225] on div "02:26" at bounding box center [274, 225] width 303 height 2
click at [181, 225] on div "02:44" at bounding box center [274, 225] width 303 height 2
drag, startPoint x: 184, startPoint y: 225, endPoint x: 187, endPoint y: 225, distance: 3.5
click at [184, 225] on div "02:44" at bounding box center [274, 225] width 303 height 2
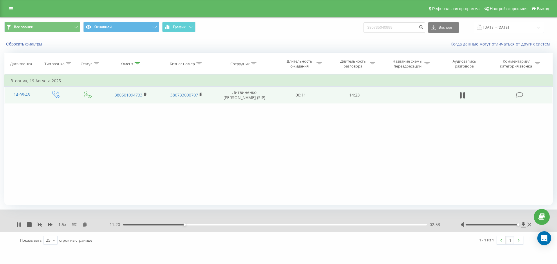
click at [190, 225] on div "02:53" at bounding box center [274, 225] width 303 height 2
click at [194, 225] on div "03:19" at bounding box center [274, 225] width 303 height 2
click at [198, 225] on div "03:28" at bounding box center [274, 225] width 303 height 2
drag, startPoint x: 202, startPoint y: 226, endPoint x: 207, endPoint y: 226, distance: 4.6
click at [204, 226] on div "00:00" at bounding box center [274, 225] width 303 height 2
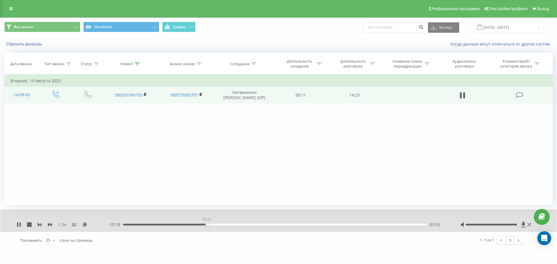
click at [206, 225] on div "03:55" at bounding box center [274, 225] width 303 height 2
click at [211, 224] on div "03:55" at bounding box center [274, 225] width 303 height 2
click at [216, 224] on div "04:07" at bounding box center [274, 225] width 303 height 2
click at [219, 224] on div "04:23" at bounding box center [274, 225] width 303 height 2
click at [222, 225] on div "04:32" at bounding box center [274, 225] width 303 height 2
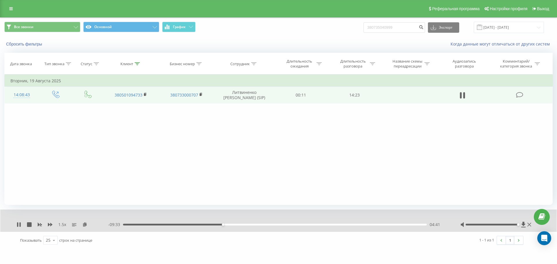
click at [228, 225] on div "04:41" at bounding box center [274, 225] width 303 height 2
click at [231, 225] on div "04:55" at bounding box center [274, 225] width 303 height 2
click at [238, 225] on div "05:16" at bounding box center [274, 225] width 303 height 2
click at [241, 225] on div "05:34" at bounding box center [274, 225] width 303 height 2
click at [246, 224] on div "05:34" at bounding box center [274, 225] width 303 height 2
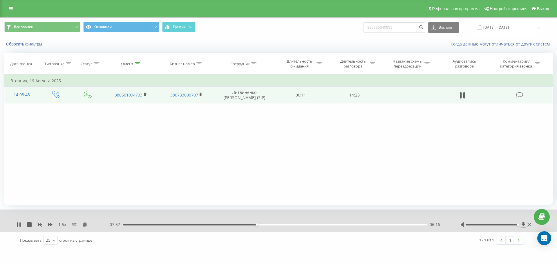
click at [259, 225] on div "06:16" at bounding box center [274, 225] width 303 height 2
click at [254, 225] on div "06:26" at bounding box center [274, 225] width 303 height 2
click at [257, 225] on div "06:11" at bounding box center [274, 225] width 303 height 2
click at [260, 225] on div "06:25" at bounding box center [274, 225] width 303 height 2
click at [262, 225] on div "06:26" at bounding box center [274, 225] width 303 height 2
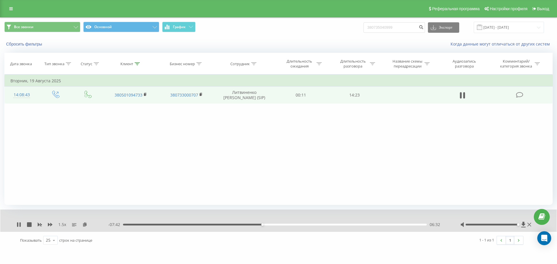
click at [265, 225] on div "06:32" at bounding box center [274, 225] width 303 height 2
click at [263, 225] on div "06:32" at bounding box center [262, 224] width 2 height 2
click at [268, 225] on div "06:45" at bounding box center [274, 225] width 303 height 2
click at [270, 224] on div "06:54" at bounding box center [270, 224] width 2 height 2
click at [271, 224] on div "06:55" at bounding box center [270, 224] width 2 height 2
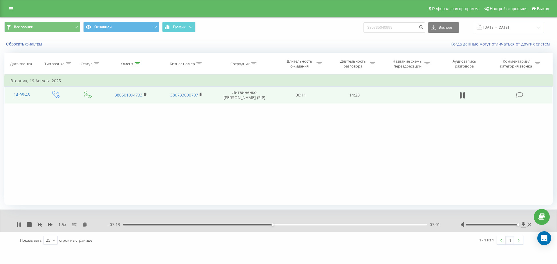
click at [274, 224] on div "07:01" at bounding box center [274, 225] width 303 height 2
click at [279, 224] on div "07:18" at bounding box center [274, 225] width 303 height 2
click at [281, 224] on div "07:21" at bounding box center [280, 224] width 2 height 2
click at [283, 224] on div "07:25" at bounding box center [274, 225] width 303 height 2
click at [286, 224] on div "07:33" at bounding box center [274, 225] width 303 height 2
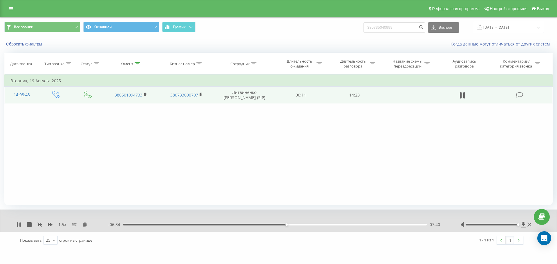
click at [285, 224] on div "07:40" at bounding box center [286, 224] width 2 height 2
click at [284, 224] on div "07:38" at bounding box center [274, 225] width 303 height 2
click at [292, 225] on div "07:54" at bounding box center [291, 224] width 2 height 2
click at [294, 225] on div "07:56" at bounding box center [274, 225] width 303 height 2
click at [295, 225] on div "08:01" at bounding box center [294, 224] width 2 height 2
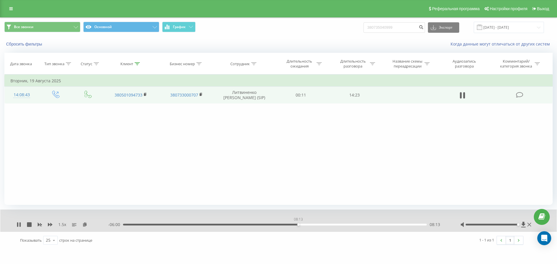
click at [298, 225] on div "08:13" at bounding box center [274, 225] width 303 height 2
click at [301, 225] on div "08:14" at bounding box center [274, 225] width 303 height 2
click at [303, 224] on div "08:23" at bounding box center [302, 224] width 2 height 2
click at [306, 224] on div "08:26" at bounding box center [274, 225] width 303 height 2
click at [308, 224] on div "08:36" at bounding box center [274, 225] width 303 height 2
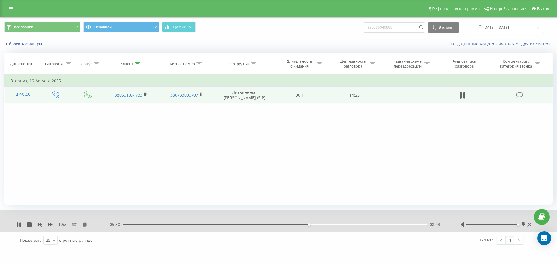
click at [312, 224] on div "08:43" at bounding box center [274, 225] width 303 height 2
click at [315, 224] on div "08:53" at bounding box center [274, 225] width 303 height 2
click at [317, 224] on div "09:01" at bounding box center [274, 225] width 303 height 2
click at [321, 225] on div "00:00" at bounding box center [274, 225] width 303 height 2
click at [323, 225] on div "09:17" at bounding box center [274, 225] width 303 height 2
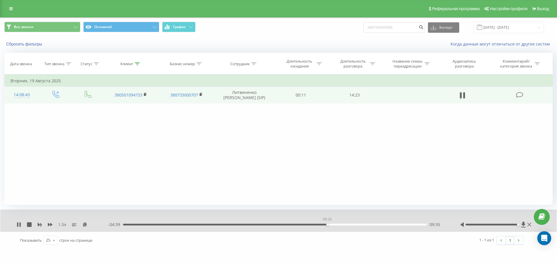
click at [327, 225] on div "09:35" at bounding box center [274, 225] width 303 height 2
click at [331, 225] on div "09:36" at bounding box center [274, 225] width 303 height 2
click at [334, 225] on div "09:55" at bounding box center [274, 225] width 303 height 2
click at [337, 225] on div "09:56" at bounding box center [274, 225] width 303 height 2
click at [340, 225] on div "10:05" at bounding box center [274, 225] width 303 height 2
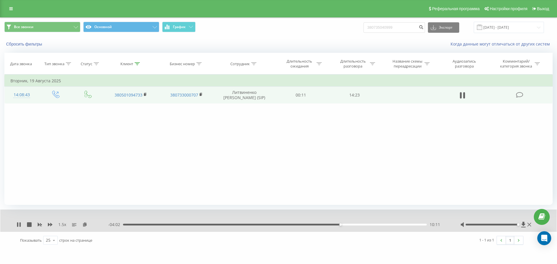
click at [343, 225] on div "10:11" at bounding box center [274, 225] width 303 height 2
click at [345, 225] on div "10:19" at bounding box center [274, 225] width 303 height 2
click at [344, 225] on div "10:27" at bounding box center [274, 225] width 303 height 2
click at [347, 224] on div "10:25" at bounding box center [274, 225] width 303 height 2
click at [349, 224] on div "10:37" at bounding box center [274, 225] width 303 height 2
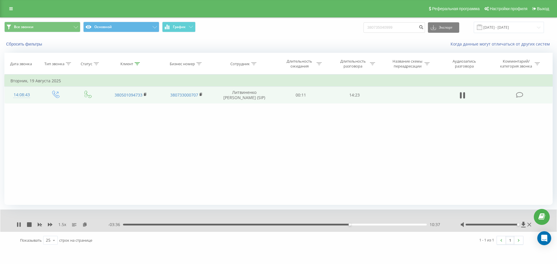
click at [352, 224] on div "10:37" at bounding box center [274, 225] width 303 height 2
click at [350, 224] on div "10:46" at bounding box center [274, 225] width 303 height 2
click at [355, 225] on div "10:48" at bounding box center [274, 225] width 303 height 2
click at [358, 225] on div "10:56" at bounding box center [274, 225] width 303 height 2
click at [380, 225] on div "12:03" at bounding box center [380, 224] width 2 height 2
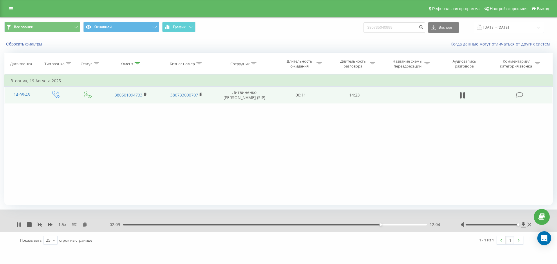
click at [380, 225] on div "12:04" at bounding box center [380, 224] width 2 height 2
click at [382, 225] on div "12:04" at bounding box center [274, 225] width 303 height 2
click at [381, 225] on div "12:04" at bounding box center [380, 224] width 2 height 2
click at [384, 225] on div "12:12" at bounding box center [383, 224] width 2 height 2
click at [383, 224] on div "12:17" at bounding box center [274, 225] width 303 height 2
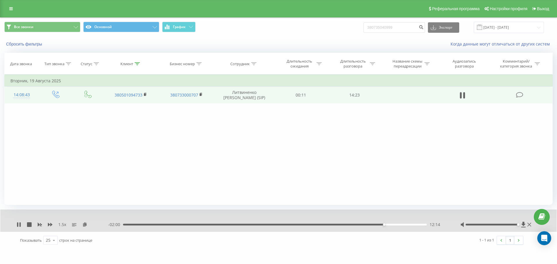
click at [385, 226] on div "12:14" at bounding box center [274, 225] width 303 height 2
click at [387, 225] on div "12:19" at bounding box center [274, 225] width 303 height 2
click at [409, 224] on div "13:21" at bounding box center [274, 225] width 303 height 2
click at [412, 225] on div "13:27" at bounding box center [274, 225] width 303 height 2
click at [414, 224] on div "13:40" at bounding box center [274, 225] width 303 height 2
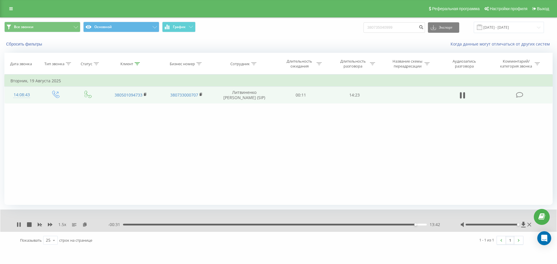
click at [417, 225] on div "13:42" at bounding box center [274, 225] width 303 height 2
click at [419, 225] on div "13:48" at bounding box center [274, 225] width 303 height 2
click at [424, 225] on div "14:12" at bounding box center [274, 225] width 303 height 2
click at [422, 224] on div "14:08" at bounding box center [274, 225] width 303 height 2
click at [41, 226] on rect at bounding box center [39, 225] width 4 height 4
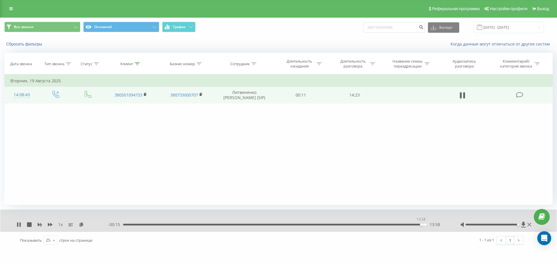
click at [421, 225] on div "13:58" at bounding box center [274, 225] width 303 height 2
click at [48, 223] on icon at bounding box center [50, 224] width 5 height 5
